Goal: Information Seeking & Learning: Check status

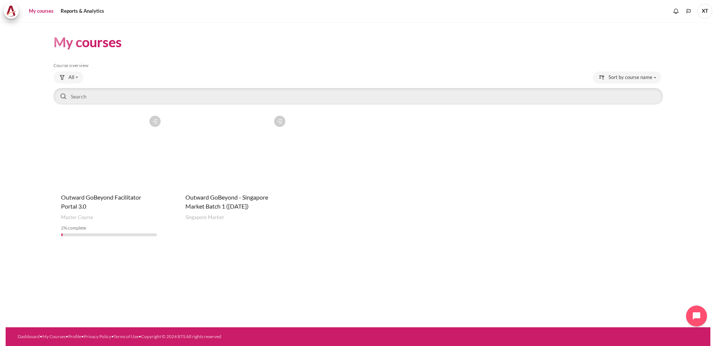
click at [221, 149] on figure "Content" at bounding box center [233, 149] width 111 height 75
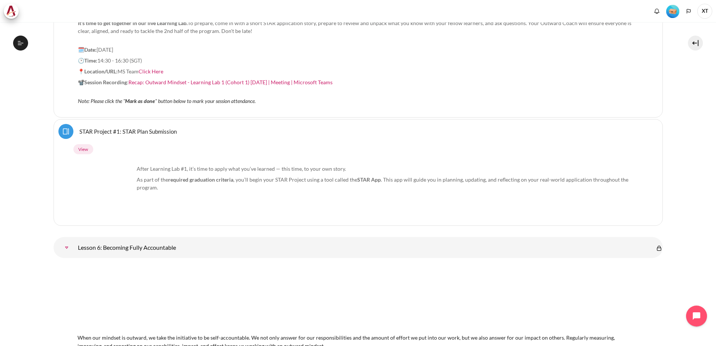
scroll to position [4730, 0]
click at [19, 39] on button "Open course index" at bounding box center [20, 43] width 15 height 15
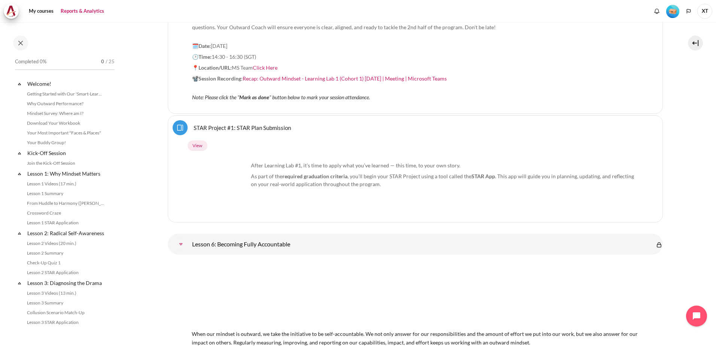
click at [97, 9] on link "Reports & Analytics" at bounding box center [82, 11] width 49 height 15
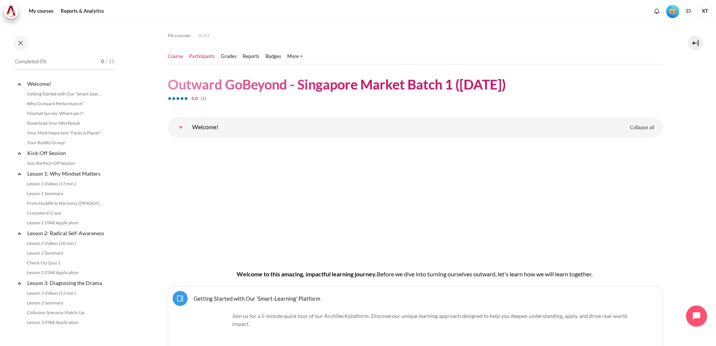
click at [209, 56] on link "Participants" at bounding box center [202, 56] width 26 height 7
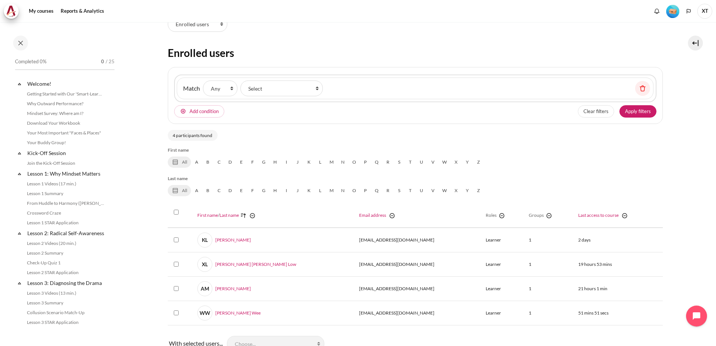
scroll to position [75, 0]
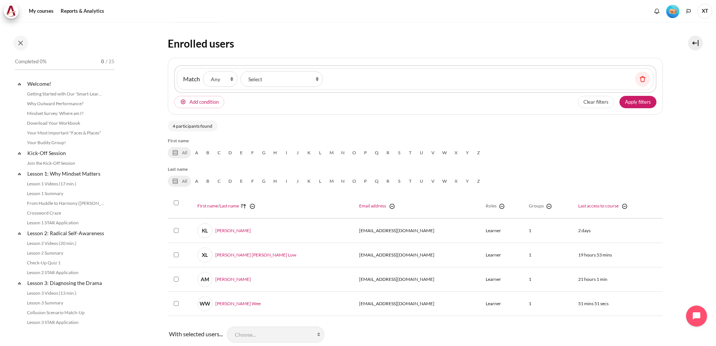
select select "groups"
select select "4936"
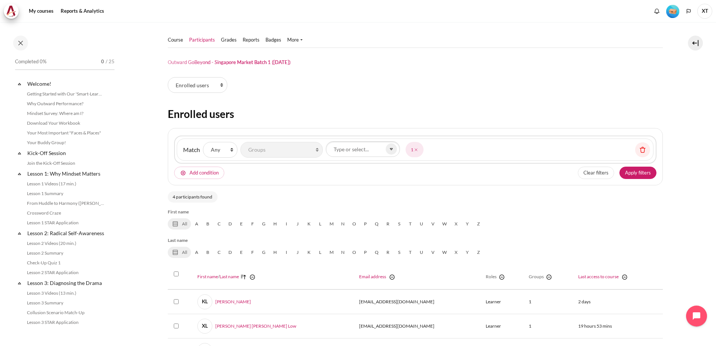
scroll to position [0, 0]
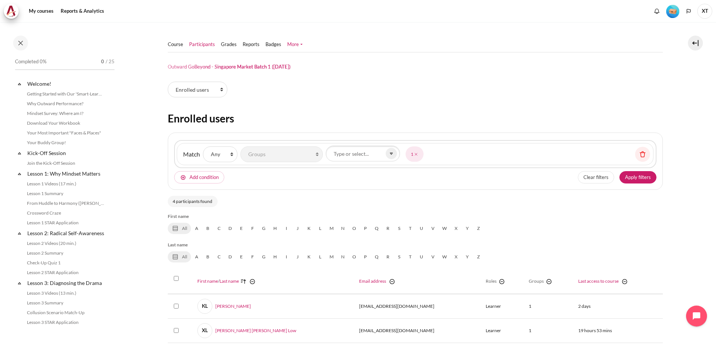
click at [297, 42] on link "More" at bounding box center [294, 44] width 15 height 7
click at [357, 71] on div "Course Participants" at bounding box center [415, 226] width 495 height 409
click at [246, 43] on link "Reports" at bounding box center [251, 44] width 17 height 7
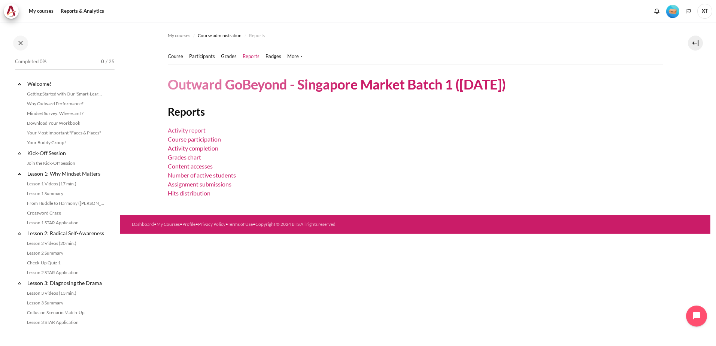
click at [194, 130] on link "Activity report" at bounding box center [187, 130] width 38 height 7
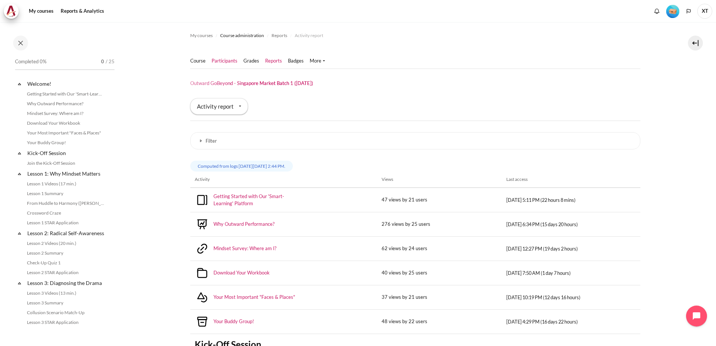
click at [232, 61] on link "Participants" at bounding box center [225, 60] width 26 height 7
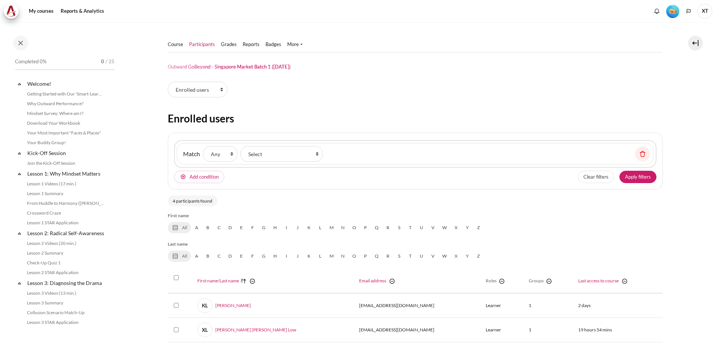
select select "groups"
select select "4936"
click at [173, 43] on link "Course" at bounding box center [175, 44] width 15 height 7
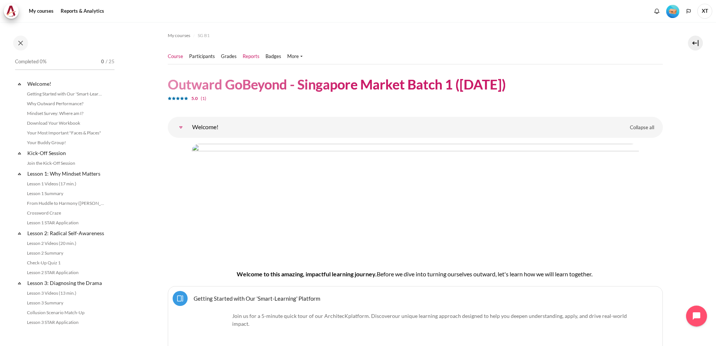
click at [251, 57] on link "Reports" at bounding box center [251, 56] width 17 height 7
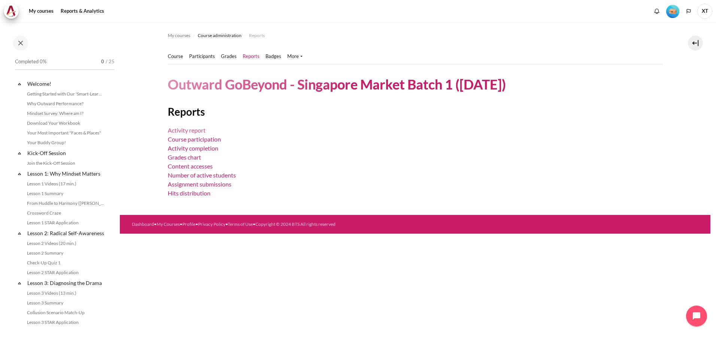
click at [176, 130] on link "Activity report" at bounding box center [187, 130] width 38 height 7
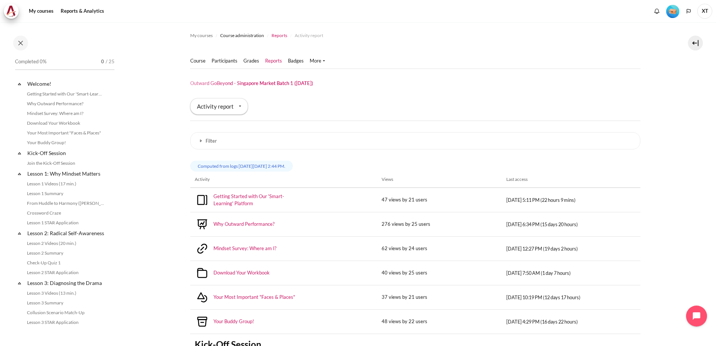
click at [279, 35] on span "Reports" at bounding box center [279, 35] width 16 height 7
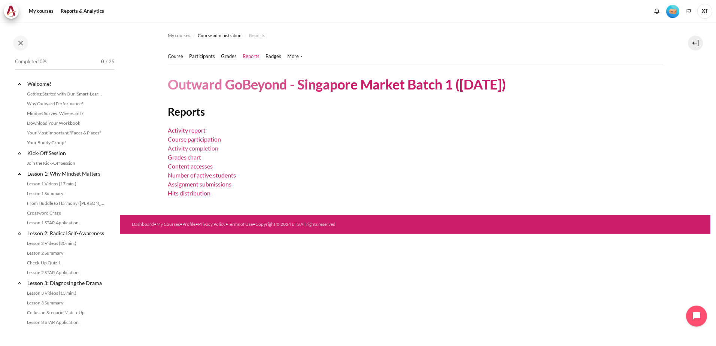
click at [211, 149] on link "Activity completion" at bounding box center [193, 148] width 51 height 7
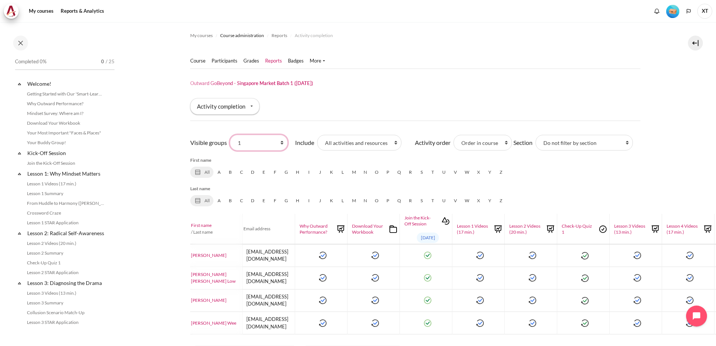
click at [256, 143] on select "All participants 1 2 3 4 5 6 7 HR" at bounding box center [259, 143] width 58 height 16
select select "0"
click at [230, 135] on select "All participants 1 2 3 4 5 6 7 HR" at bounding box center [259, 143] width 58 height 16
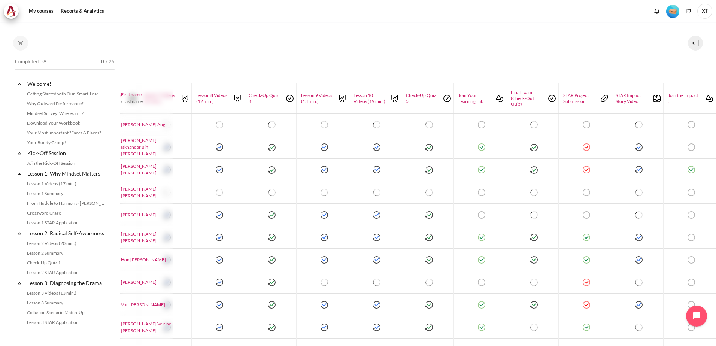
scroll to position [0, 919]
